Goal: Check status: Check status

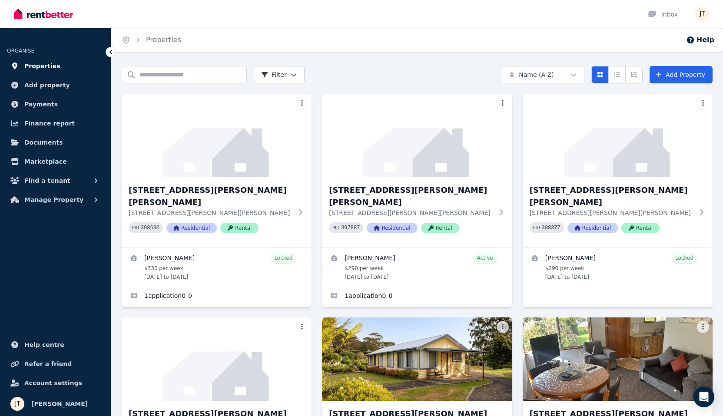
click at [51, 63] on span "Properties" at bounding box center [42, 66] width 36 height 10
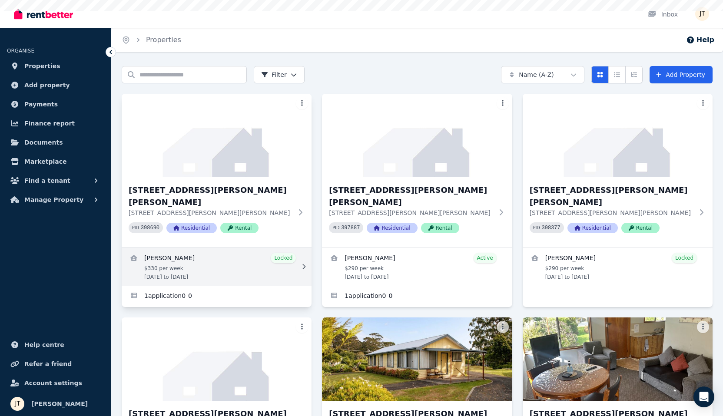
click at [232, 255] on link "View details for Mathieu Venezia" at bounding box center [217, 267] width 190 height 38
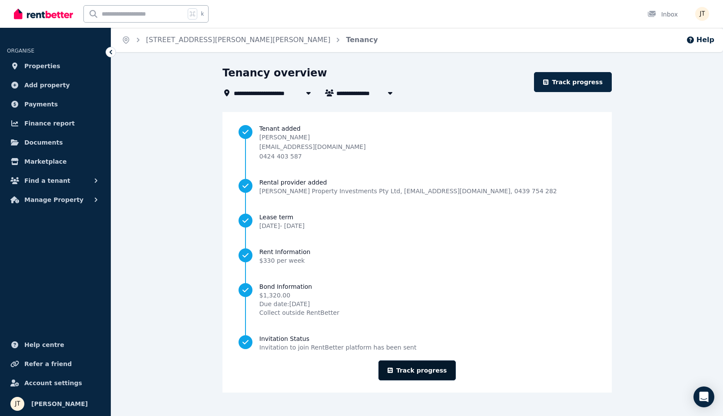
click at [418, 370] on link "Track progress" at bounding box center [417, 370] width 78 height 20
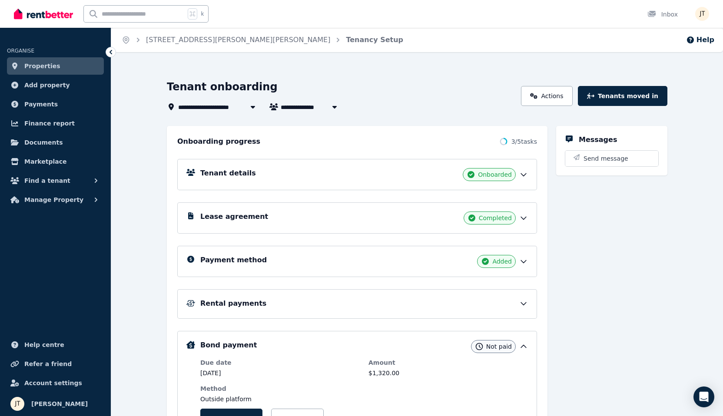
click at [349, 304] on div "Rental payments" at bounding box center [363, 303] width 327 height 10
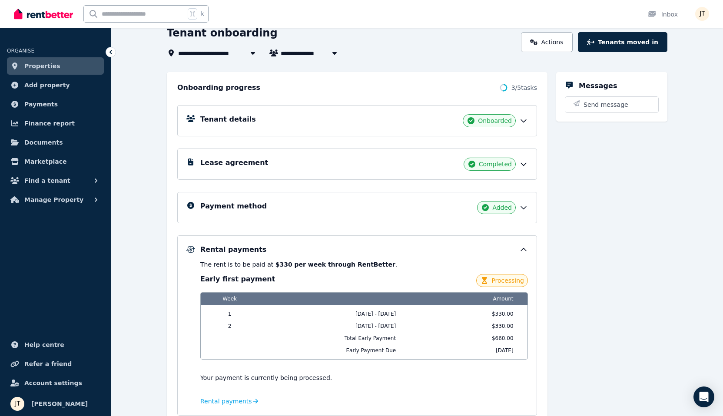
scroll to position [213, 0]
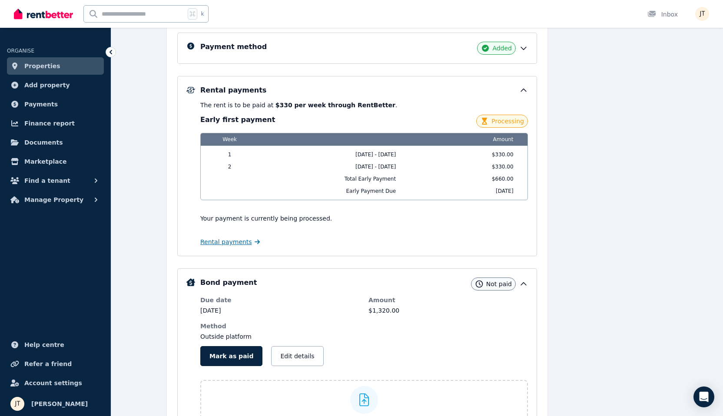
click at [231, 243] on span "Rental payments" at bounding box center [226, 242] width 52 height 9
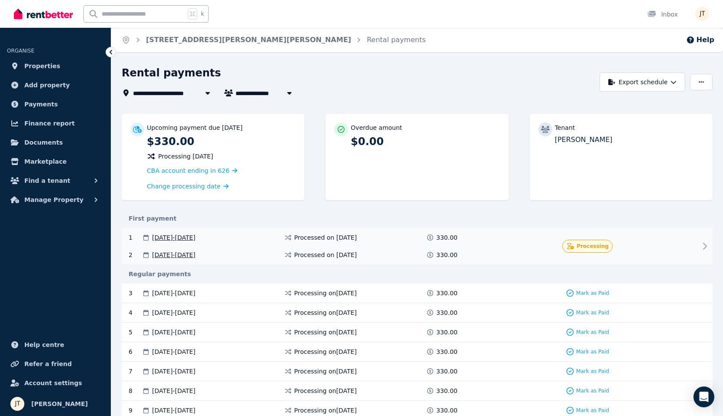
click at [650, 247] on div "1 [DATE] - [DATE] Processed on [DATE] 330.00 Processing 2 [DATE] - [DATE] Proce…" at bounding box center [417, 246] width 591 height 36
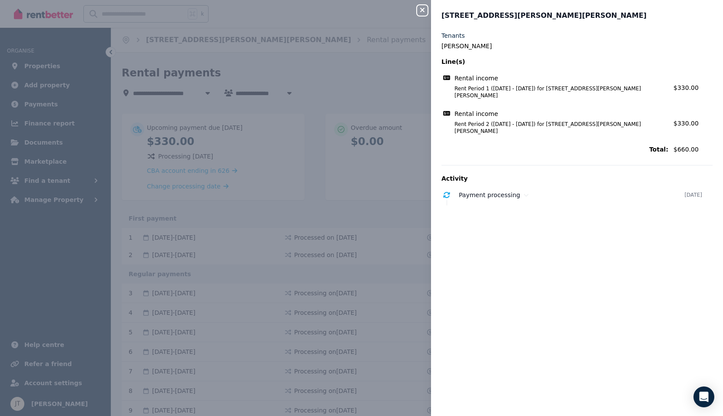
click at [419, 10] on icon "button" at bounding box center [422, 10] width 10 height 7
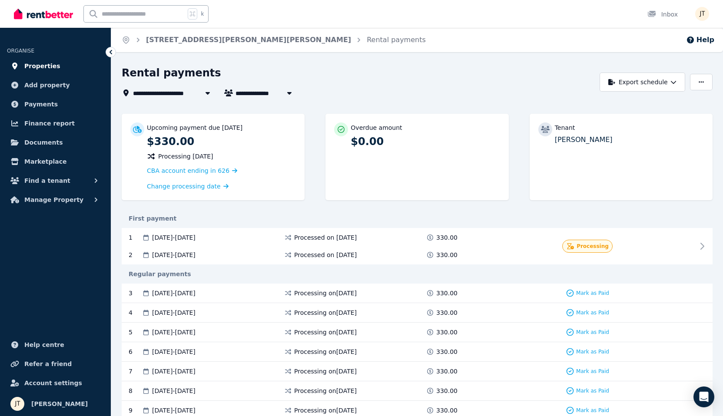
click at [46, 67] on span "Properties" at bounding box center [42, 66] width 36 height 10
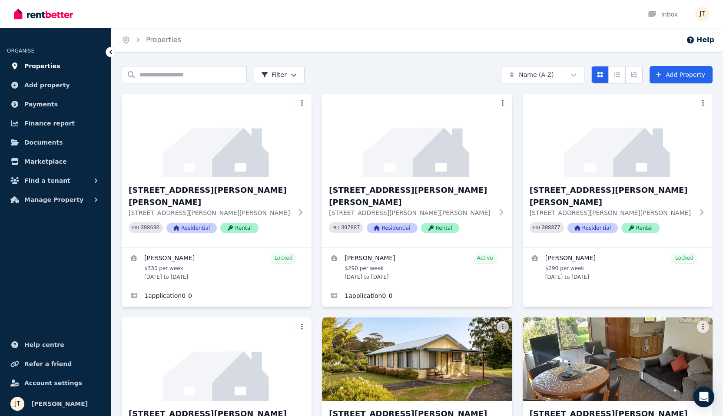
click at [42, 65] on span "Properties" at bounding box center [42, 66] width 36 height 10
click at [39, 58] on link "Properties" at bounding box center [55, 65] width 97 height 17
click at [46, 63] on span "Properties" at bounding box center [42, 66] width 36 height 10
click at [43, 104] on span "Payments" at bounding box center [40, 104] width 33 height 10
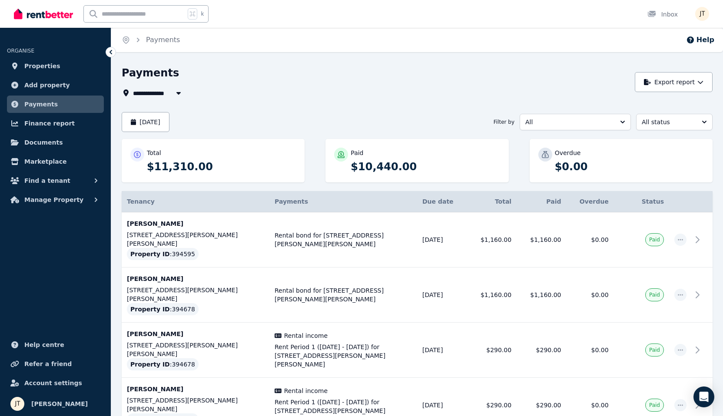
click at [583, 119] on span "All" at bounding box center [569, 122] width 88 height 9
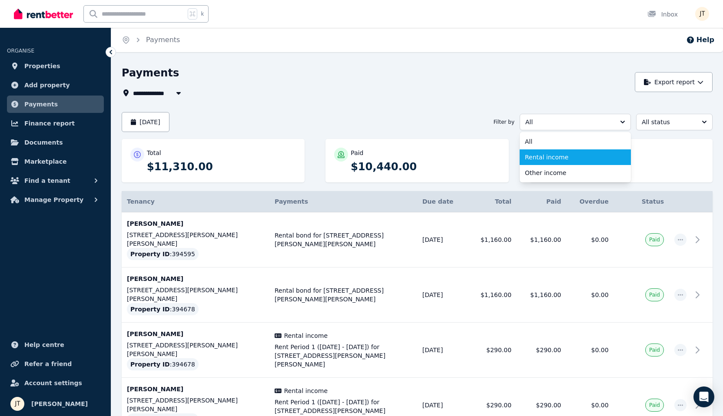
click at [564, 154] on span "Rental income" at bounding box center [570, 157] width 90 height 9
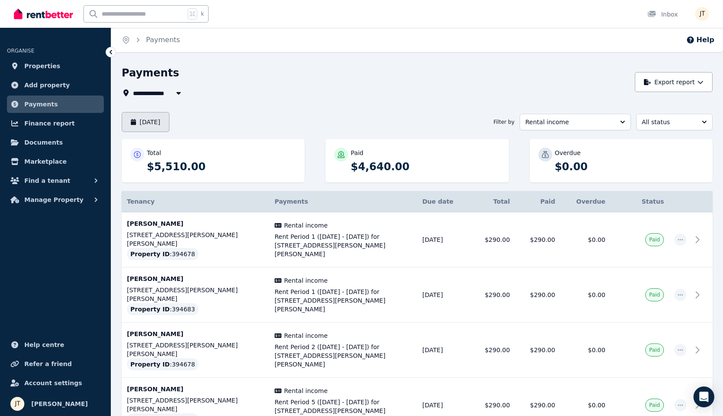
click at [157, 124] on button "[DATE]" at bounding box center [146, 122] width 48 height 20
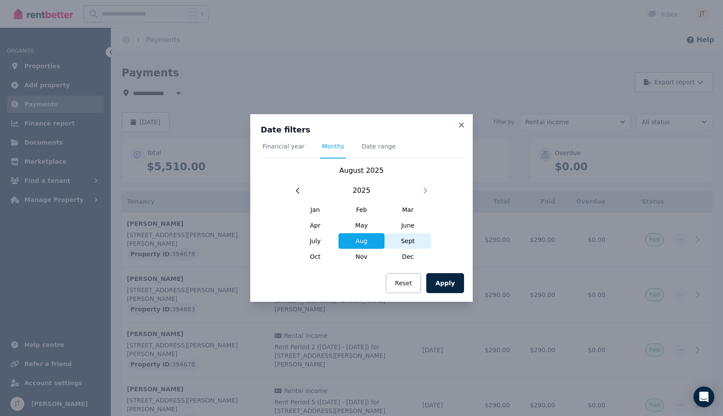
click at [407, 241] on span "Sept" at bounding box center [407, 241] width 46 height 16
click at [451, 288] on button "Apply" at bounding box center [445, 283] width 38 height 20
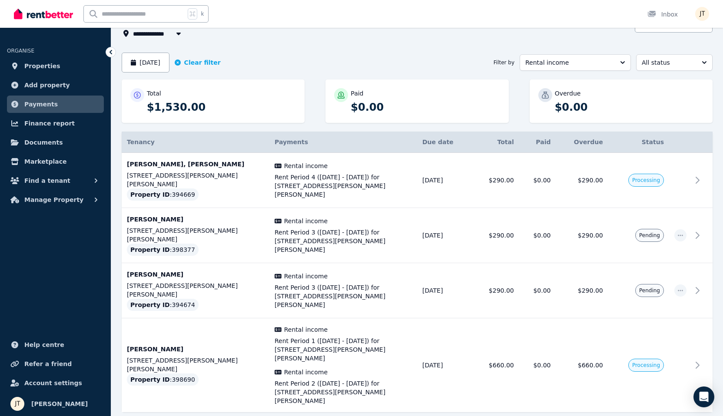
scroll to position [59, 0]
click at [46, 65] on span "Properties" at bounding box center [42, 66] width 36 height 10
